Goal: Information Seeking & Learning: Learn about a topic

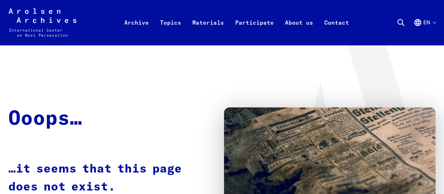
click at [400, 22] on icon at bounding box center [401, 22] width 8 height 8
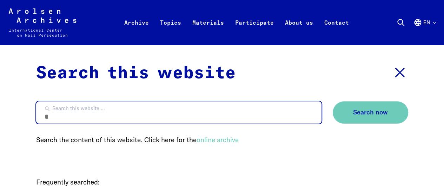
click at [278, 116] on input "Search this website ..." at bounding box center [179, 112] width 286 height 22
type input "********"
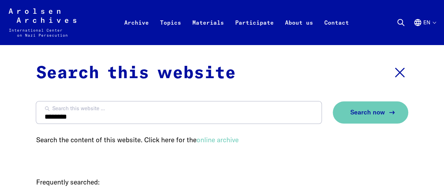
click at [360, 123] on button "Search now" at bounding box center [371, 112] width 76 height 22
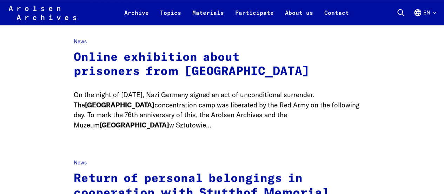
scroll to position [87, 0]
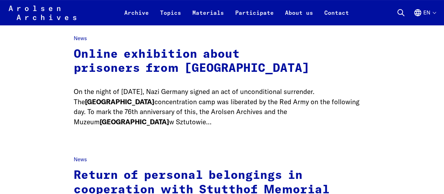
click at [101, 59] on link "Online exhibition about prisoners from [GEOGRAPHIC_DATA]" at bounding box center [192, 61] width 236 height 26
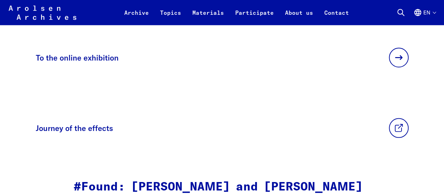
scroll to position [621, 0]
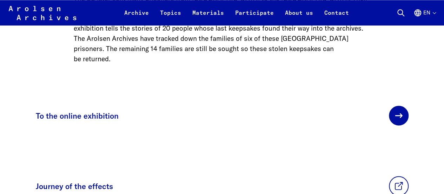
click at [389, 105] on link at bounding box center [399, 115] width 20 height 20
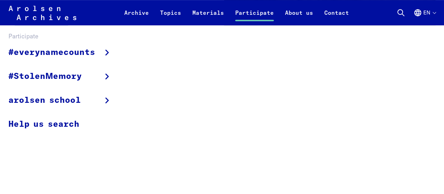
scroll to position [179, 0]
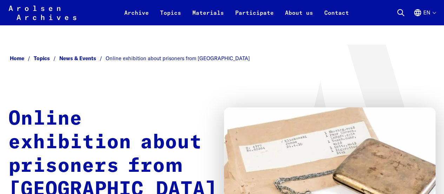
scroll to position [621, 0]
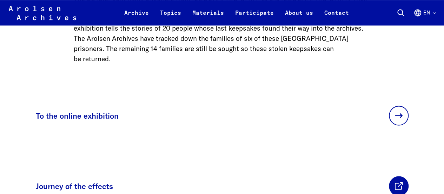
click at [391, 176] on link at bounding box center [399, 186] width 20 height 20
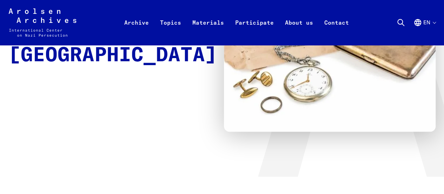
scroll to position [0, 0]
